Goal: Task Accomplishment & Management: Complete application form

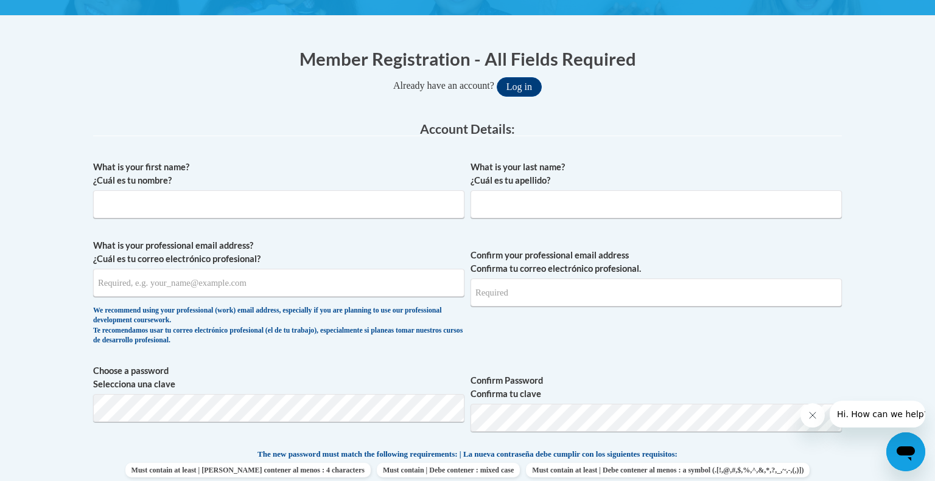
scroll to position [221, 0]
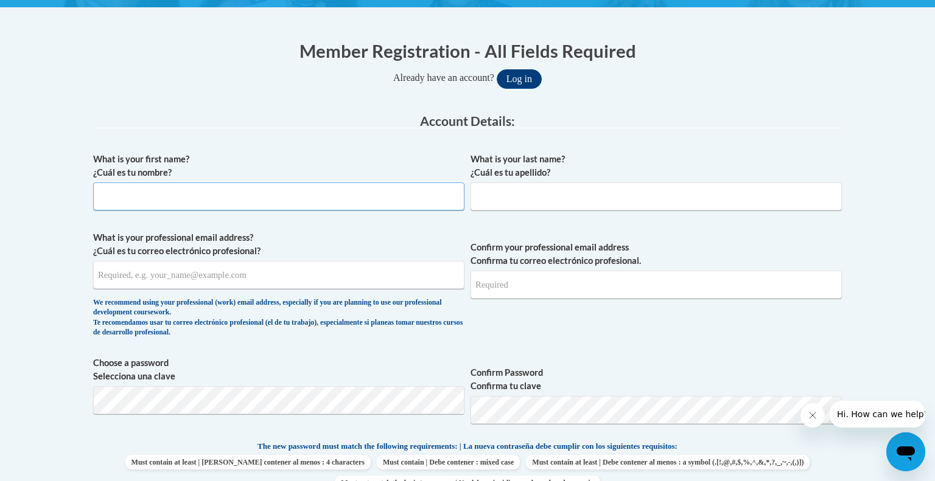
click at [240, 202] on input "What is your first name? ¿Cuál es tu nombre?" at bounding box center [278, 197] width 371 height 28
type input "Elizabeth"
type input "Gordon"
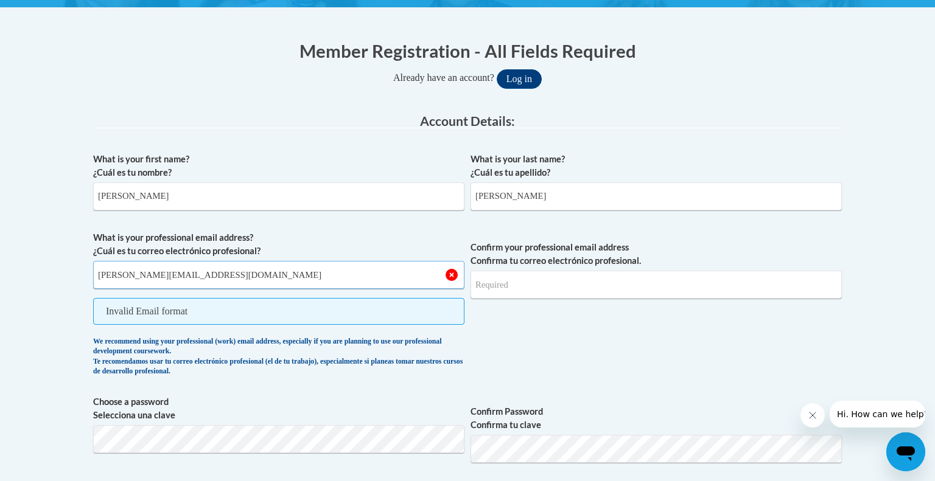
type input "gordon@hhasd.org"
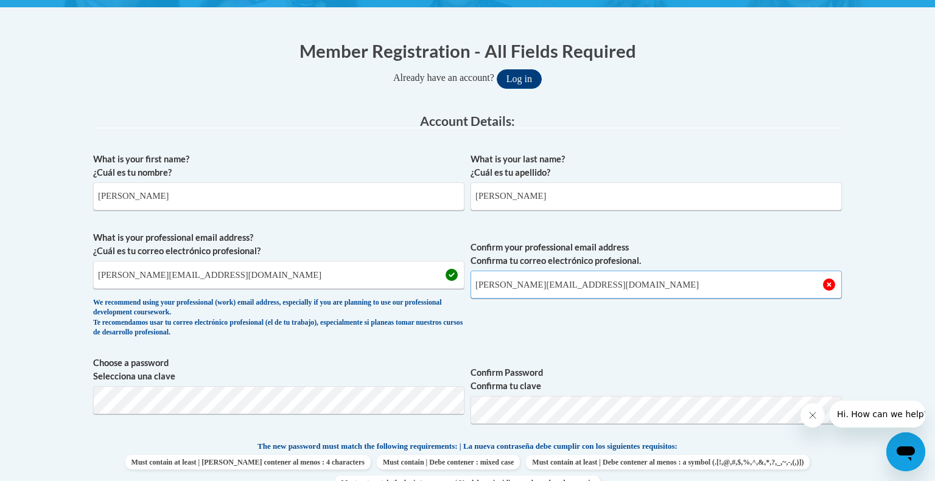
type input "gordon@hhasd.org"
click at [624, 349] on div "What is your first name? ¿Cuál es tu nombre? Elizabeth What is your last name? …" at bounding box center [467, 424] width 748 height 555
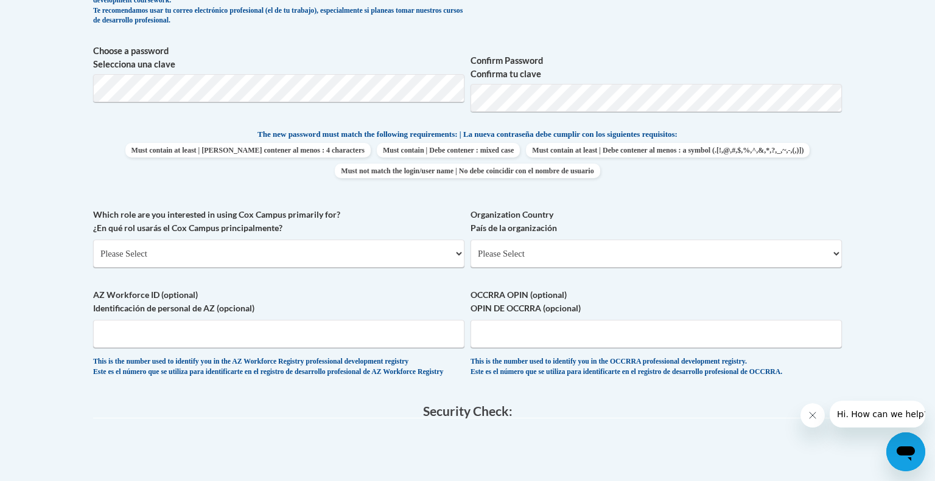
scroll to position [536, 0]
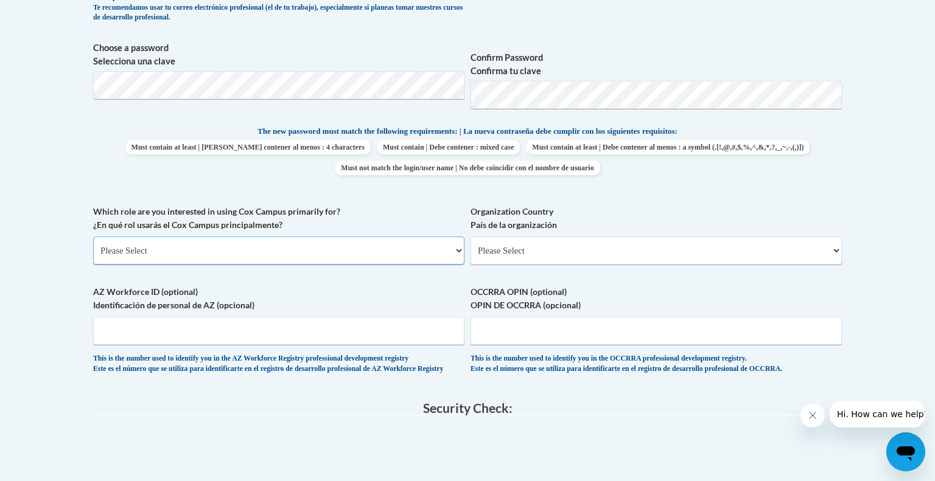
click at [260, 253] on select "Please Select College/University | Colegio/Universidad Community/Nonprofit Part…" at bounding box center [278, 251] width 371 height 28
select select "fbf2d438-af2f-41f8-98f1-81c410e29de3"
click at [93, 237] on select "Please Select College/University | Colegio/Universidad Community/Nonprofit Part…" at bounding box center [278, 251] width 371 height 28
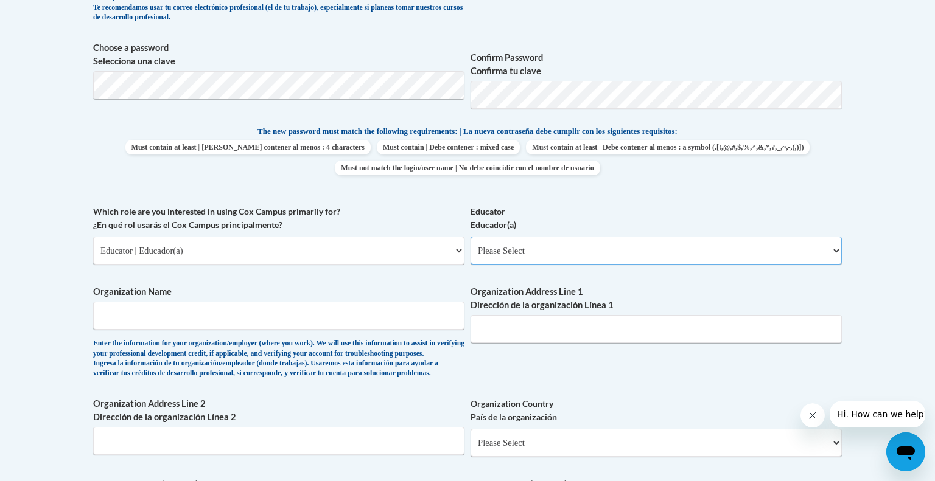
click at [548, 250] on select "Please Select Early Learning/Daycare Teacher/Family Home Care Provider | Maestr…" at bounding box center [655, 251] width 371 height 28
select select "8e40623d-54d0-45cd-9f92-5df65cd3f8cf"
click at [470, 237] on select "Please Select Early Learning/Daycare Teacher/Family Home Care Provider | Maestr…" at bounding box center [655, 251] width 371 height 28
click at [391, 323] on input "Organization Name" at bounding box center [278, 316] width 371 height 28
type input "Friess Lake Elementary School"
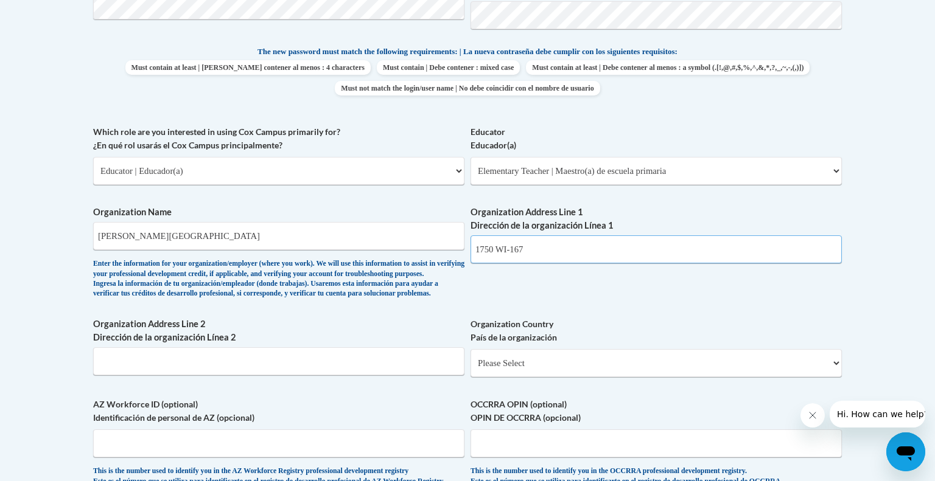
scroll to position [632, 0]
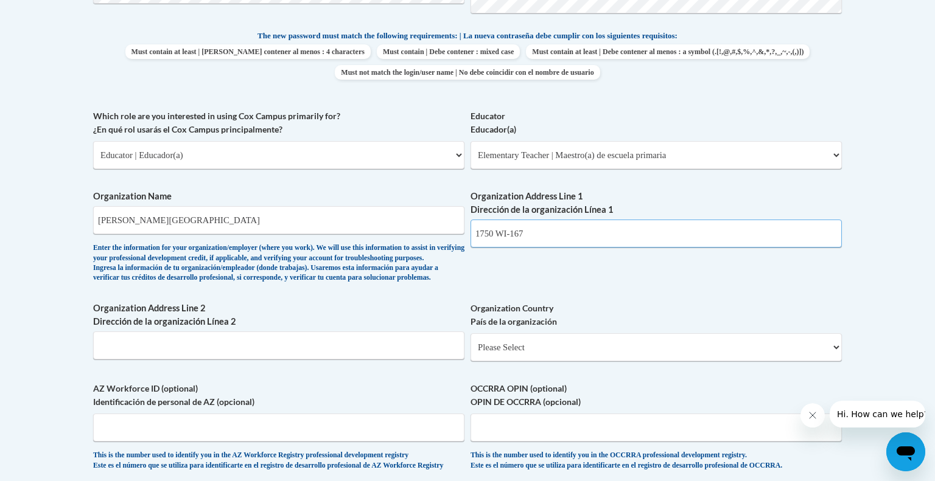
type input "1750 WI-167"
click at [341, 360] on input "Organization Address Line 2 Dirección de la organización Línea 2" at bounding box center [278, 346] width 371 height 28
type input "Hubertus, WI 53033"
click at [661, 361] on select "Please Select United States | Estados Unidos Outside of the United States | Fue…" at bounding box center [655, 347] width 371 height 28
select select "ad49bcad-a171-4b2e-b99c-48b446064914"
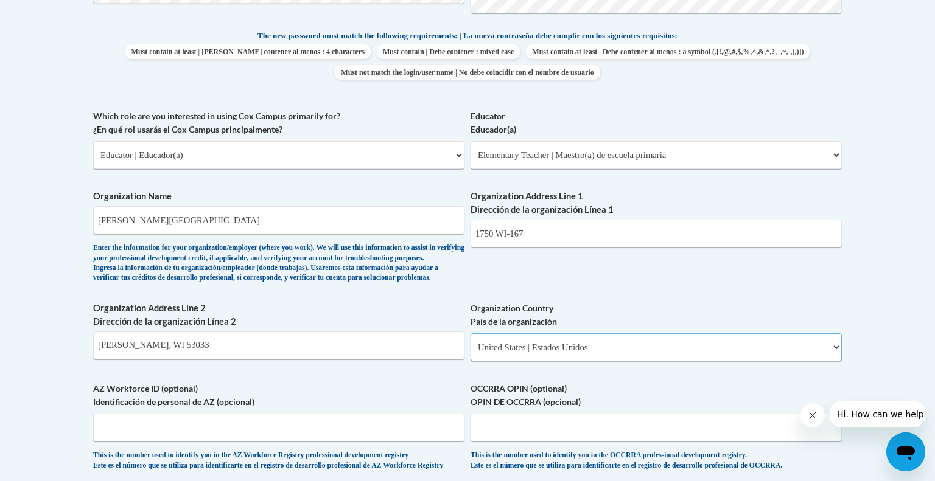
click at [470, 353] on select "Please Select United States | Estados Unidos Outside of the United States | Fue…" at bounding box center [655, 347] width 371 height 28
select select
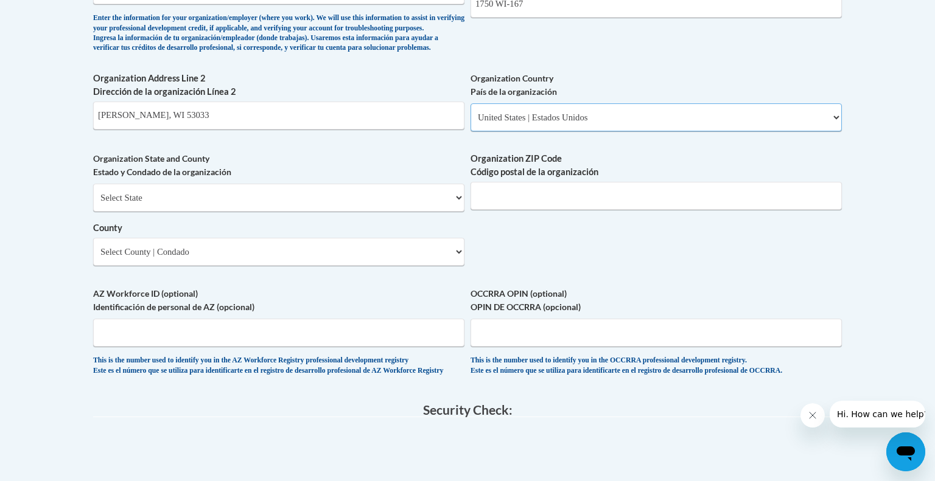
scroll to position [863, 0]
click at [222, 211] on select "Select State Alabama Alaska Arizona Arkansas California Colorado Connecticut De…" at bounding box center [278, 197] width 371 height 28
select select "Wisconsin"
click at [93, 202] on select "Select State Alabama Alaska Arizona Arkansas California Colorado Connecticut De…" at bounding box center [278, 197] width 371 height 28
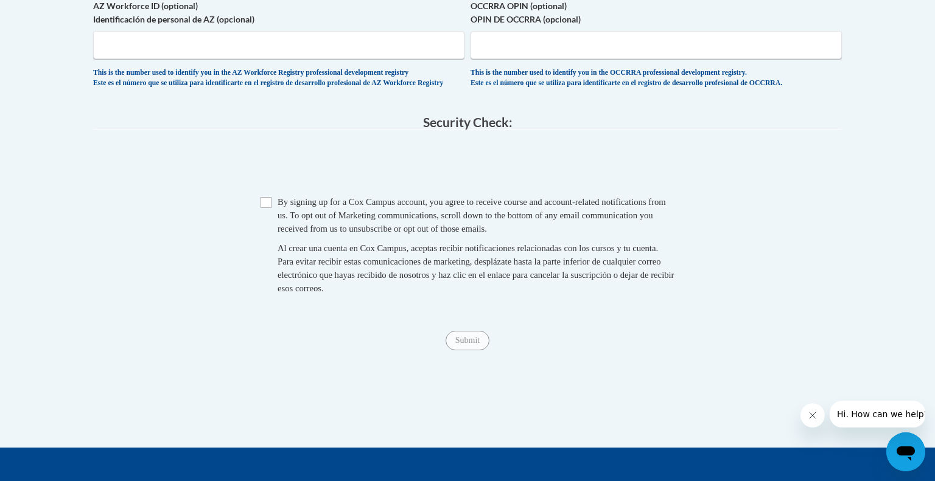
scroll to position [1151, 0]
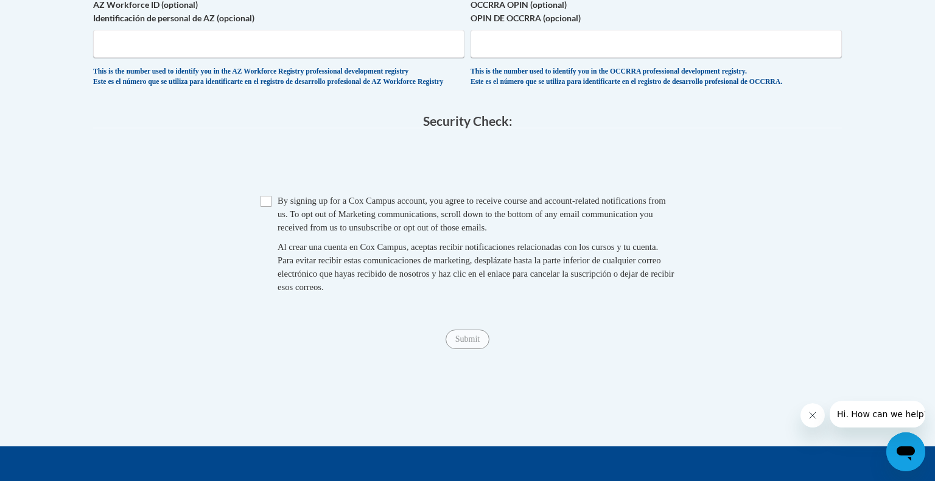
click at [274, 232] on span "Checkbox By signing up for a Cox Campus account, you agree to receive course an…" at bounding box center [467, 250] width 414 height 112
click at [262, 207] on input "Checkbox" at bounding box center [265, 201] width 11 height 11
checkbox input "true"
click at [483, 349] on input "Submit" at bounding box center [467, 339] width 44 height 19
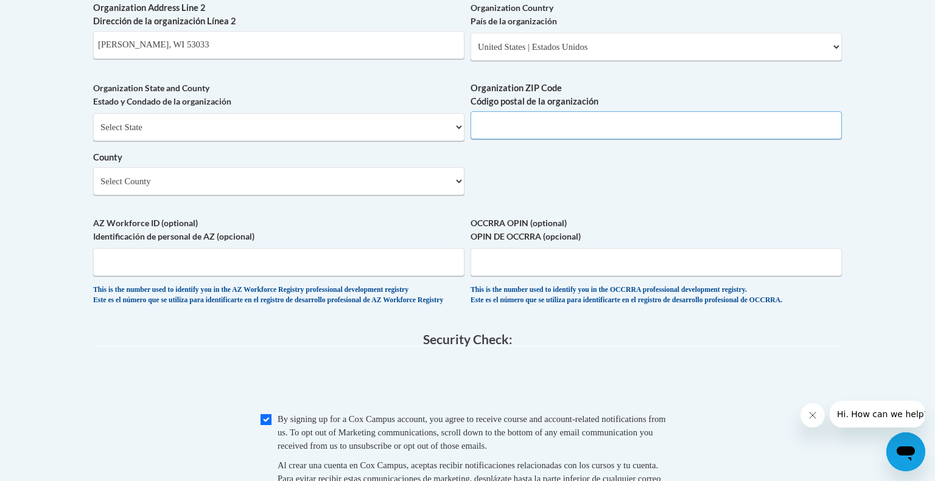
scroll to position [931, 0]
type input "53033"
click at [375, 60] on input "Hubertus, WI 53033" at bounding box center [278, 46] width 371 height 28
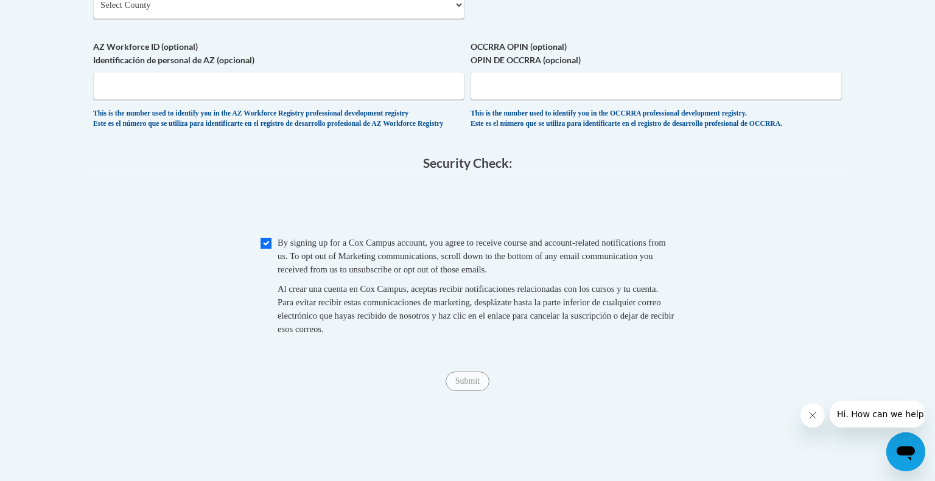
scroll to position [1110, 0]
type input "Hubertus, WI"
click at [577, 321] on span "Al crear una cuenta en Cox Campus, aceptas recibir notificaciones relacionadas …" at bounding box center [475, 308] width 396 height 50
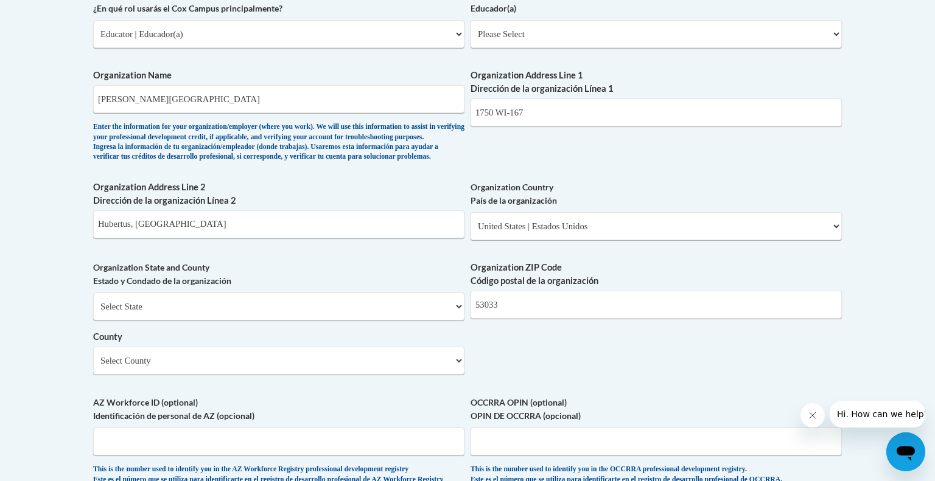
scroll to position [757, 0]
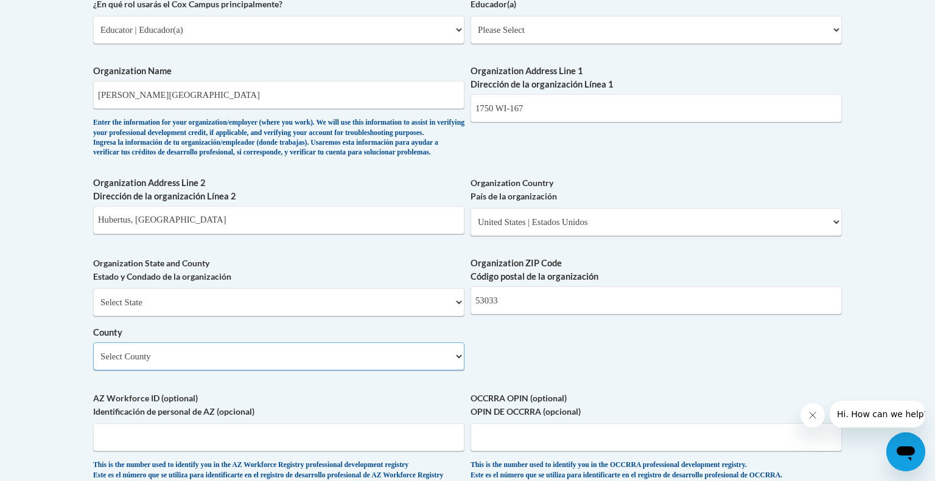
click at [411, 371] on select "Select County Adams Ashland Barron Bayfield Brown Buffalo Burnett Calumet Chipp…" at bounding box center [278, 357] width 371 height 28
select select "Washington"
click at [93, 363] on select "Select County Adams Ashland Barron Bayfield Brown Buffalo Burnett Calumet Chipp…" at bounding box center [278, 357] width 371 height 28
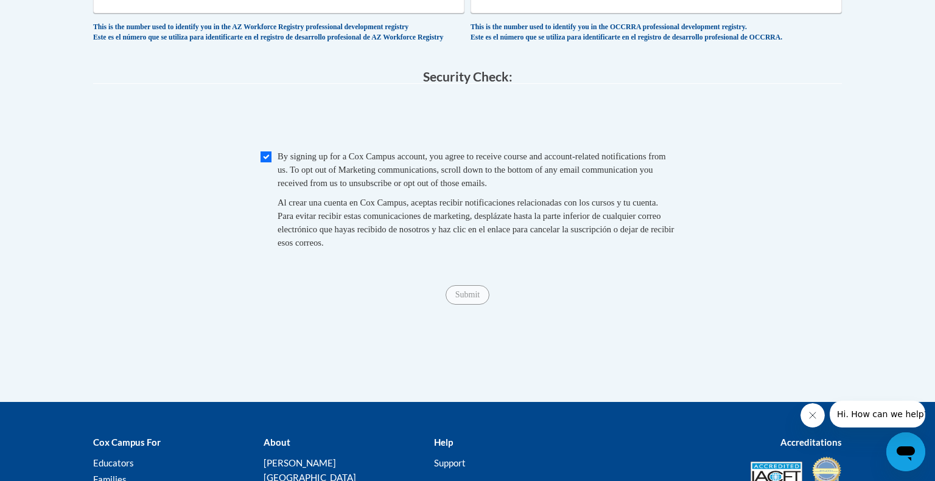
scroll to position [1193, 0]
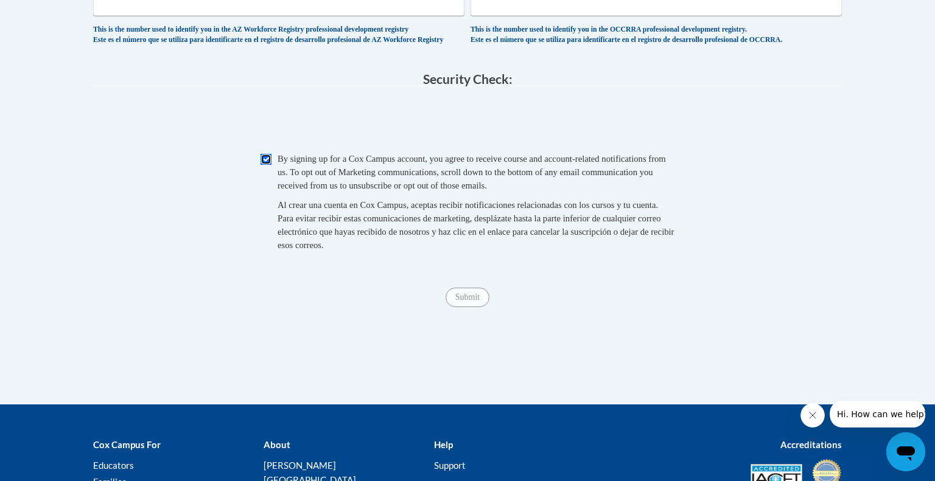
click at [267, 165] on input "Checkbox" at bounding box center [265, 159] width 11 height 11
checkbox input "true"
click at [464, 307] on input "Submit" at bounding box center [467, 297] width 44 height 19
